Goal: Answer question/provide support

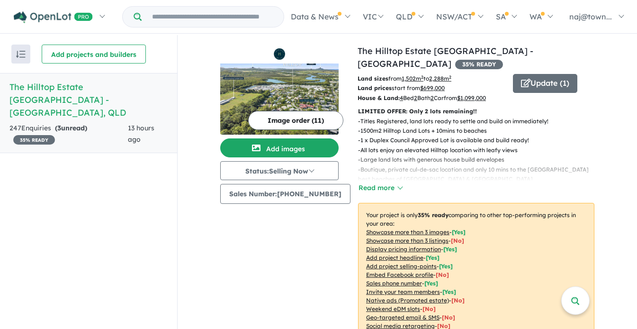
click at [104, 125] on div "247 Enquir ies ( 3 unread) 35 % READY" at bounding box center [68, 134] width 118 height 23
click at [92, 90] on h5 "The Hilltop Estate Sunshine Coast - Kuluin , QLD" at bounding box center [88, 100] width 158 height 38
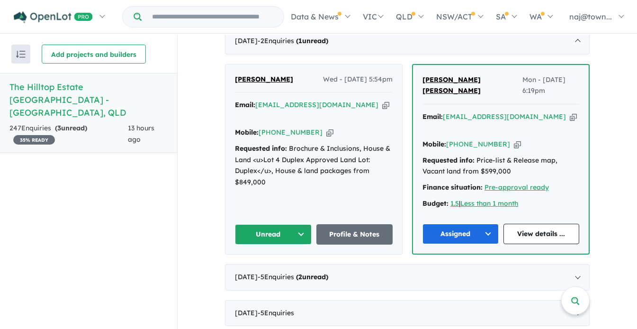
scroll to position [377, 0]
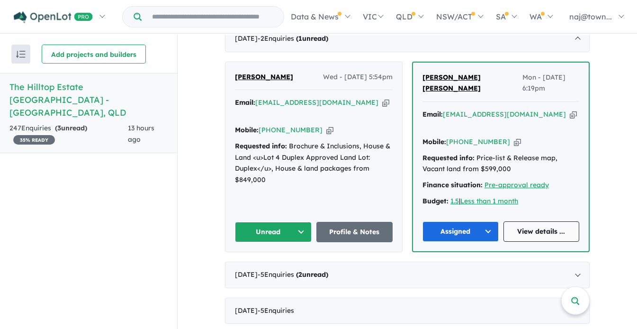
click at [553, 221] on link "View details ..." at bounding box center [542, 231] width 76 height 20
click at [299, 222] on button "Unread" at bounding box center [273, 232] width 77 height 20
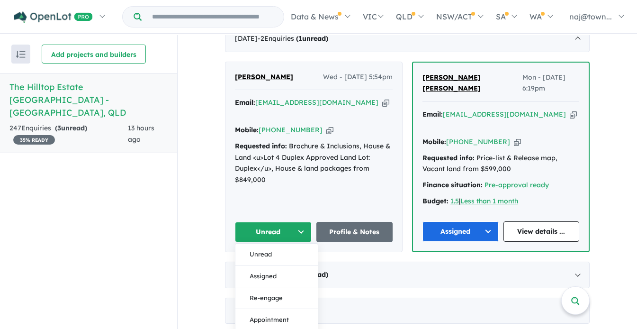
click at [326, 125] on icon "button" at bounding box center [329, 130] width 7 height 10
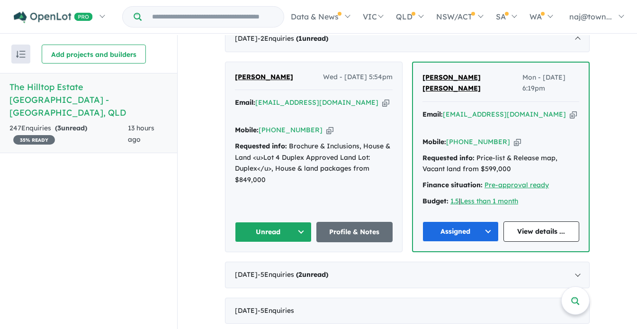
click at [382, 98] on icon "button" at bounding box center [385, 103] width 7 height 10
click at [299, 222] on button "Unread" at bounding box center [273, 232] width 77 height 20
click at [277, 265] on button "Assigned" at bounding box center [277, 276] width 82 height 22
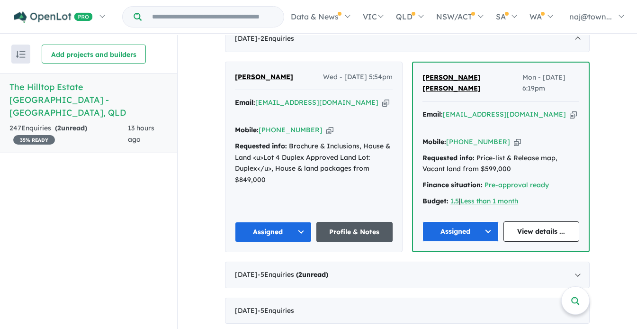
click at [352, 222] on link "Profile & Notes" at bounding box center [355, 232] width 77 height 20
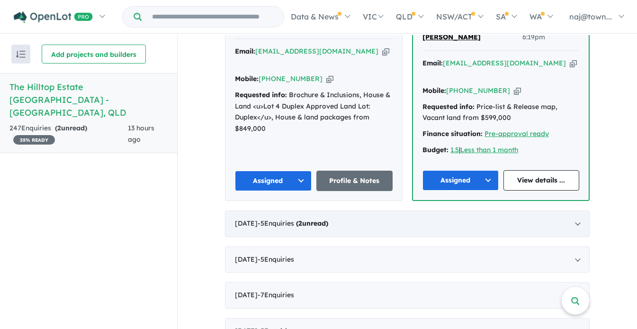
click at [516, 210] on div "August 2025 - 5 Enquir ies ( 2 unread)" at bounding box center [407, 223] width 365 height 27
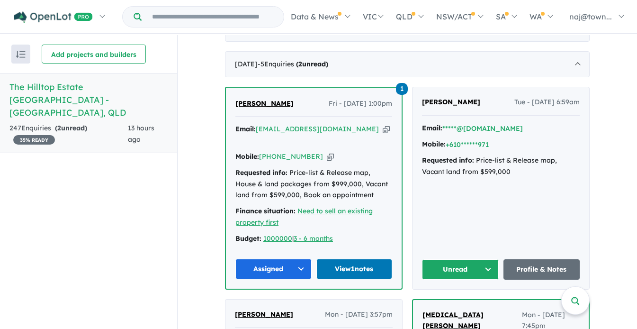
scroll to position [384, 0]
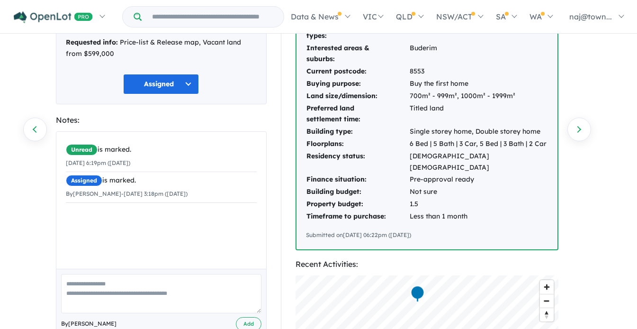
scroll to position [159, 0]
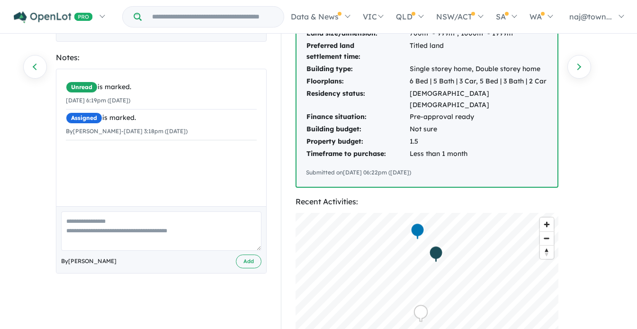
click at [187, 219] on textarea at bounding box center [161, 230] width 200 height 39
type textarea "**********"
click at [249, 268] on button "Add" at bounding box center [249, 261] width 26 height 14
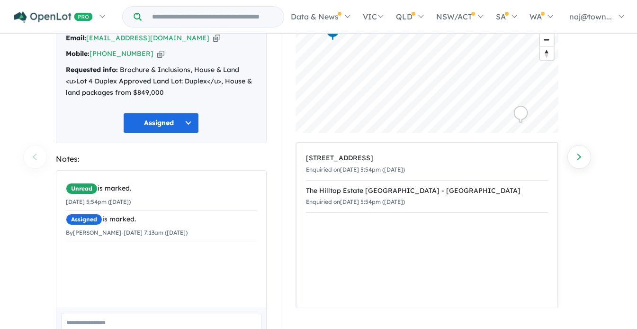
scroll to position [70, 0]
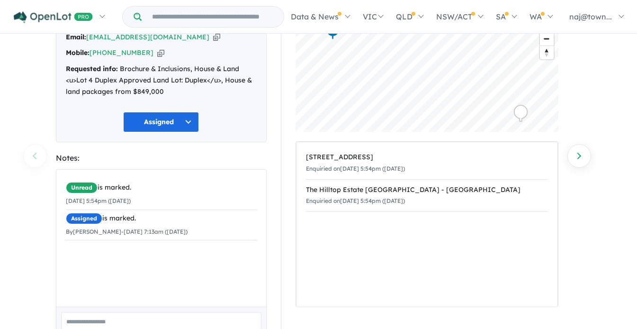
click at [164, 257] on div "Unread is marked. [DATE] 5:54pm ([DATE]) Assigned is marked. By [PERSON_NAME] -…" at bounding box center [161, 238] width 210 height 137
click at [144, 261] on div "Unread is marked. [DATE] 5:54pm ([DATE]) Assigned is marked. By [PERSON_NAME] -…" at bounding box center [161, 238] width 210 height 137
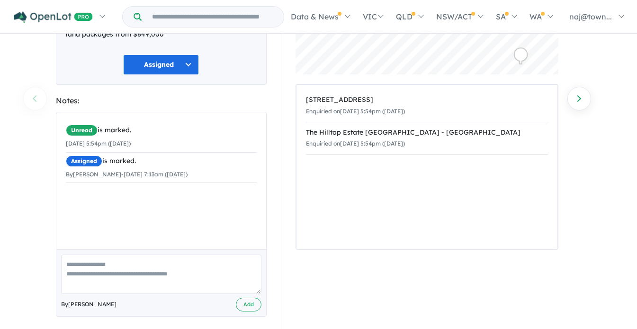
scroll to position [128, 0]
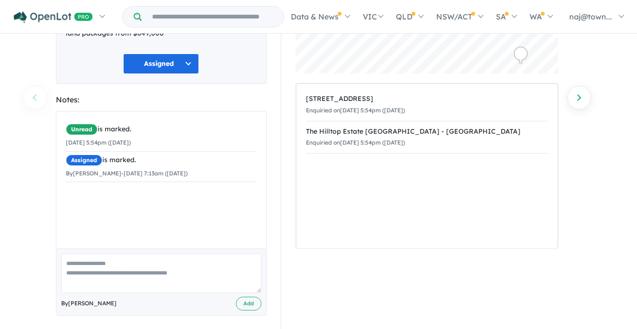
click at [141, 269] on textarea at bounding box center [161, 273] width 200 height 39
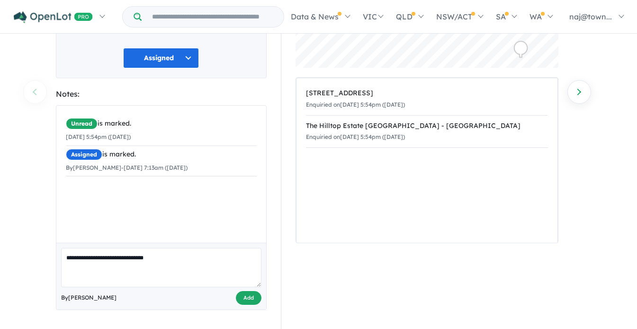
type textarea "**********"
click at [247, 292] on button "Add" at bounding box center [249, 298] width 26 height 14
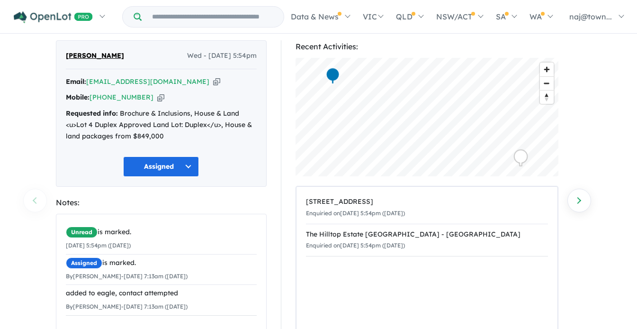
scroll to position [23, 0]
